Goal: Information Seeking & Learning: Check status

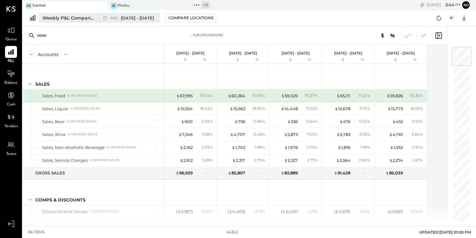
click at [107, 20] on icon at bounding box center [105, 18] width 6 height 6
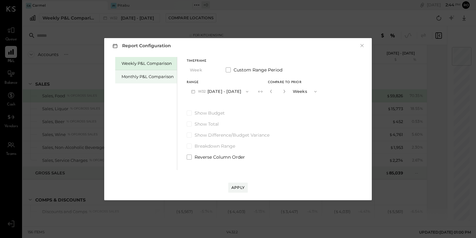
click at [150, 74] on div "Monthly P&L Comparison" at bounding box center [148, 77] width 52 height 6
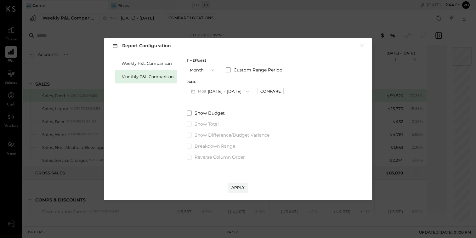
click at [250, 90] on button "M08 [DATE] - [DATE]" at bounding box center [220, 92] width 66 height 12
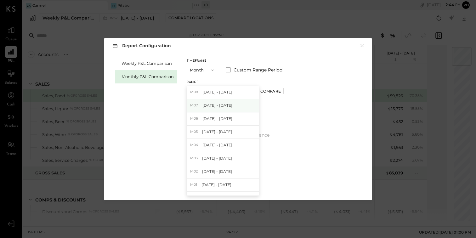
click at [241, 102] on div "M07 [DATE] - [DATE]" at bounding box center [223, 105] width 72 height 13
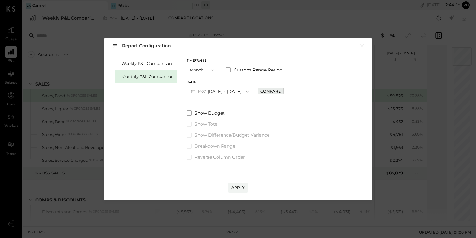
click at [272, 91] on div "Compare" at bounding box center [270, 90] width 20 height 5
click at [283, 92] on icon "button" at bounding box center [285, 91] width 4 height 4
type input "*"
click at [242, 186] on div "Apply" at bounding box center [237, 187] width 13 height 5
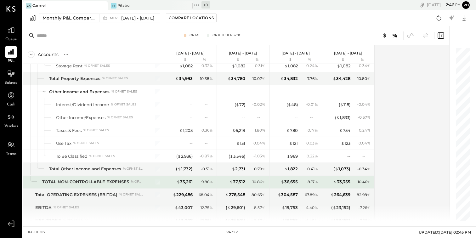
scroll to position [1665, 0]
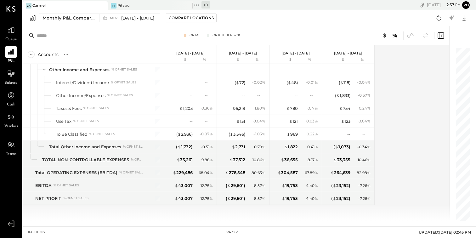
click at [233, 33] on div "For KitchenSync" at bounding box center [226, 35] width 31 height 4
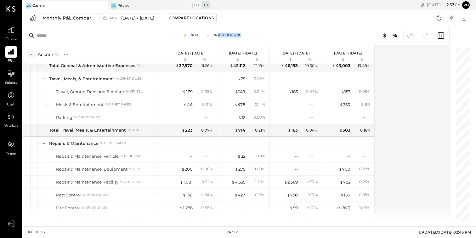
scroll to position [1324, 0]
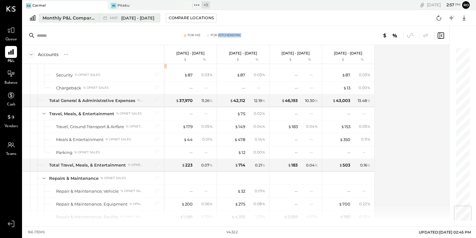
click at [130, 17] on span "[DATE] - [DATE]" at bounding box center [137, 18] width 33 height 6
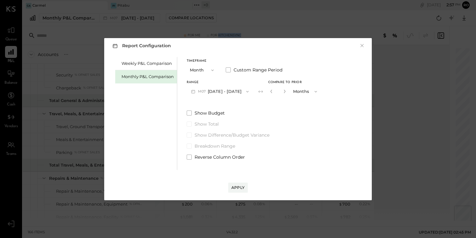
click at [282, 94] on button "button" at bounding box center [284, 91] width 5 height 7
type input "*"
click at [241, 190] on div "Apply" at bounding box center [237, 187] width 13 height 5
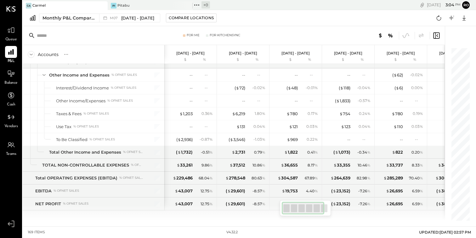
click at [338, 225] on div "Ca Carmel Pi Pitabu + 0 Pinned Locations ( 2 ) [GEOGRAPHIC_DATA] No locations d…" at bounding box center [249, 113] width 453 height 226
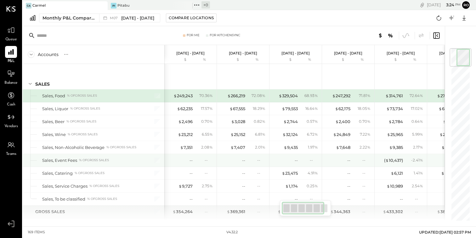
scroll to position [34, 0]
